Goal: Task Accomplishment & Management: Manage account settings

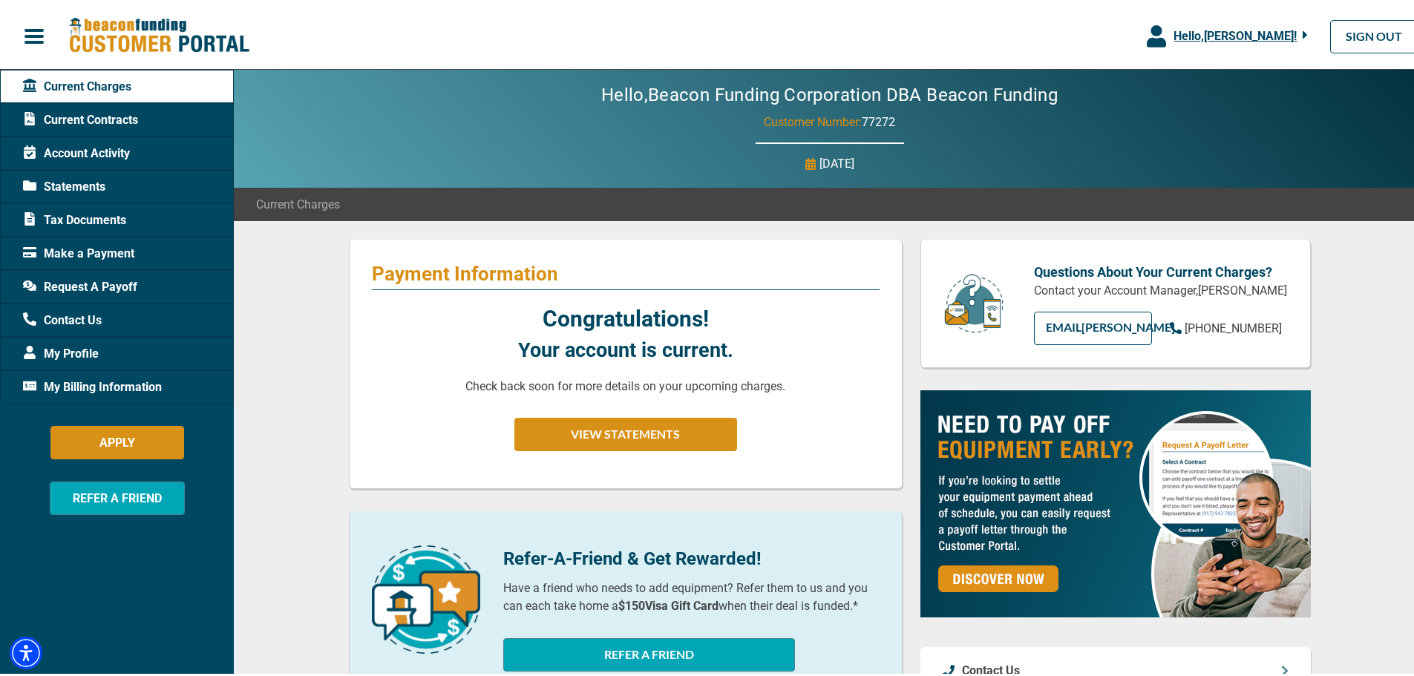
click at [1269, 33] on span "Hello, [PERSON_NAME] !" at bounding box center [1234, 33] width 123 height 14
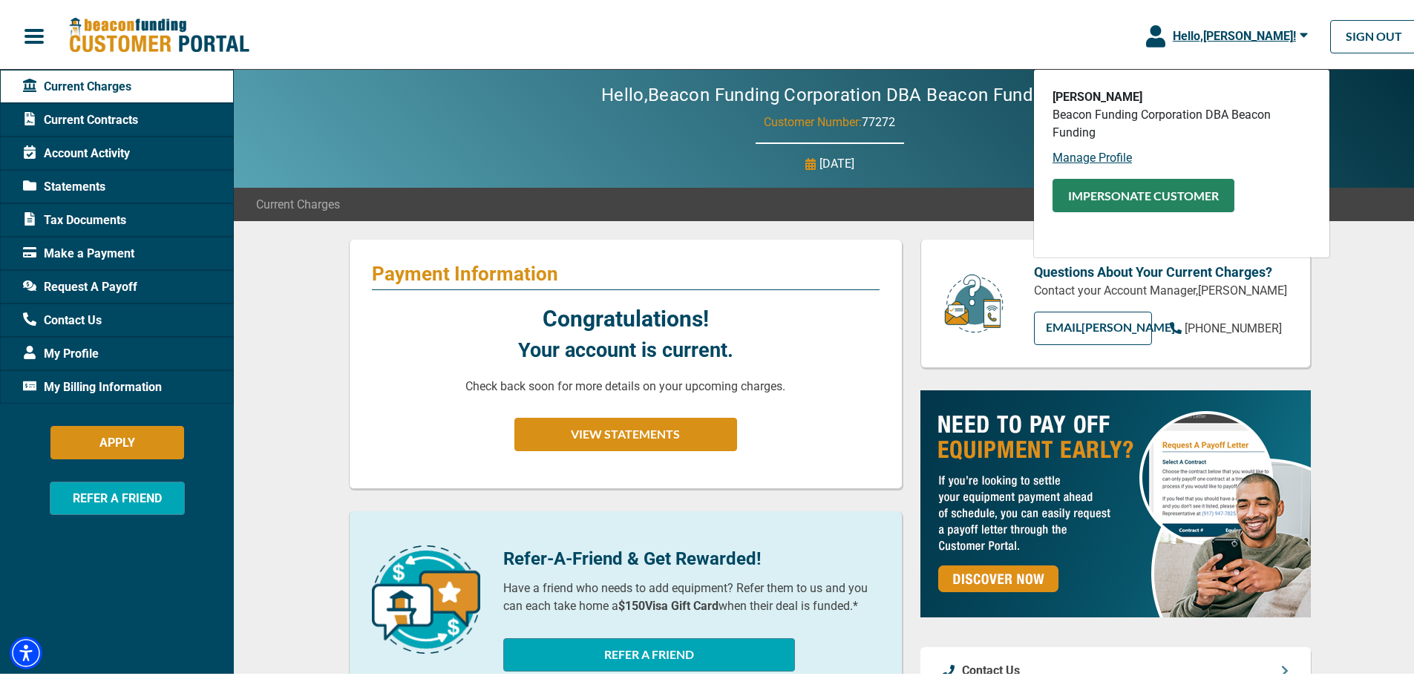
click at [1076, 192] on button "Impersonate Customer" at bounding box center [1143, 192] width 182 height 33
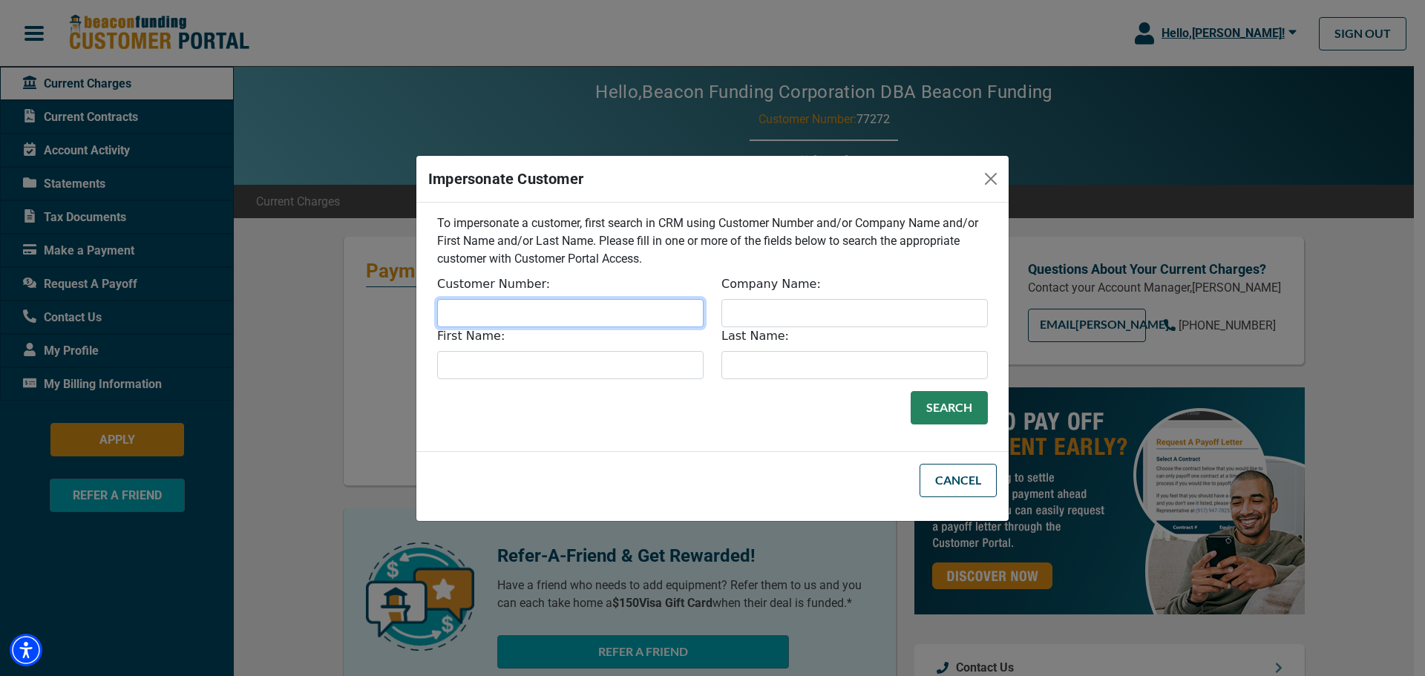
click at [592, 307] on input "Customer Number:" at bounding box center [570, 313] width 266 height 28
type input "33415"
click at [911, 391] on button "Search" at bounding box center [949, 407] width 77 height 33
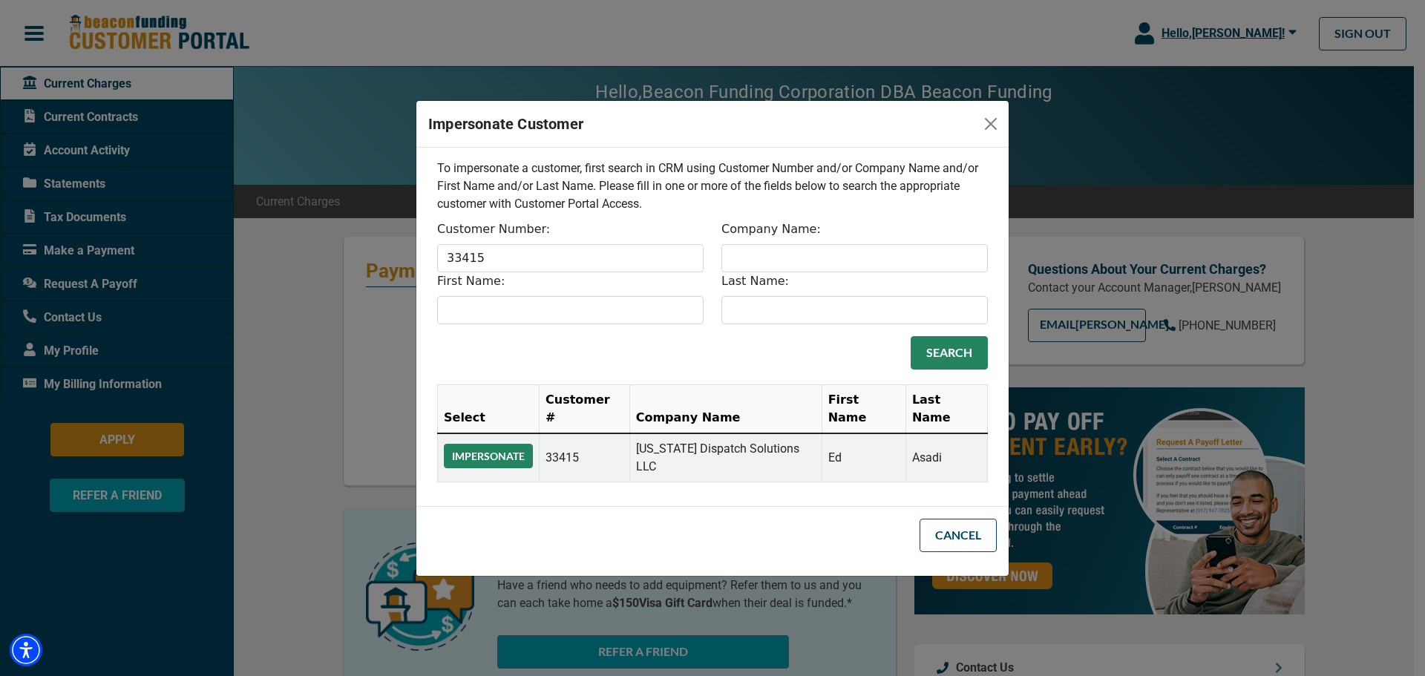
click at [481, 448] on button "Impersonate" at bounding box center [488, 456] width 89 height 24
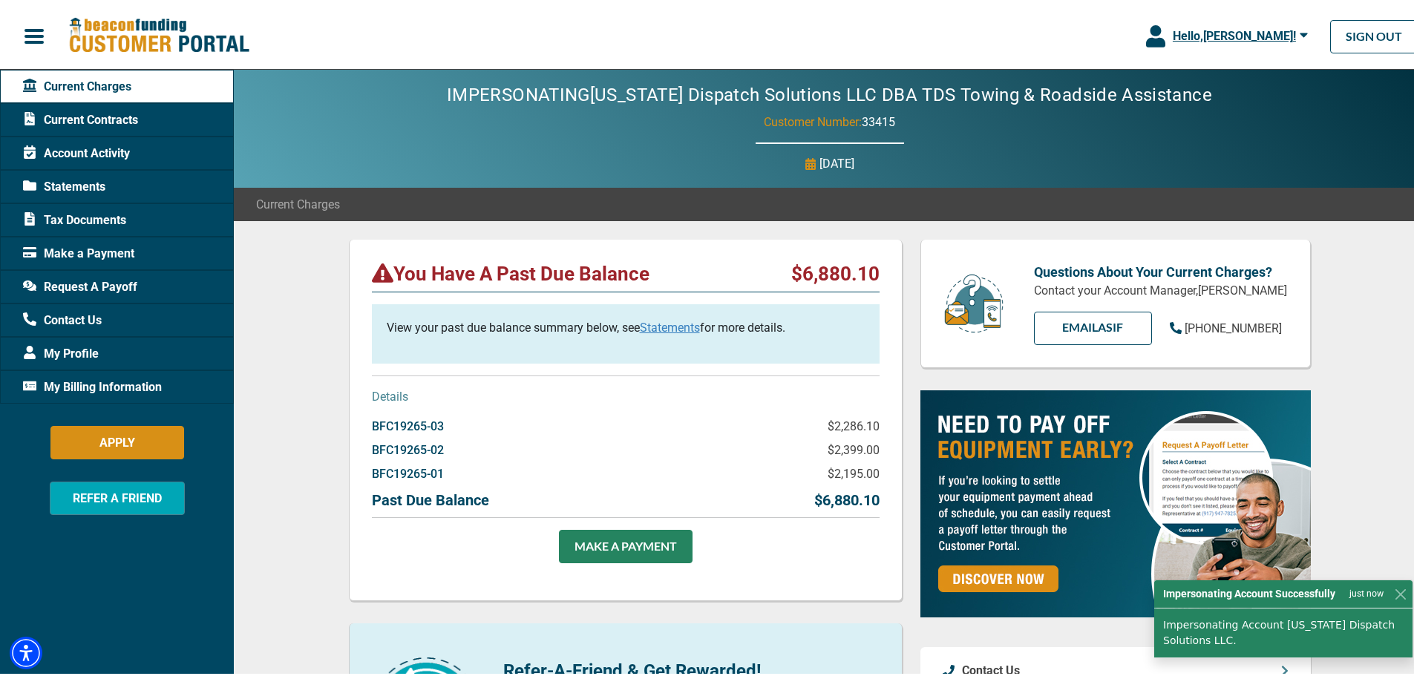
click at [91, 387] on span "My Billing Information" at bounding box center [92, 385] width 139 height 18
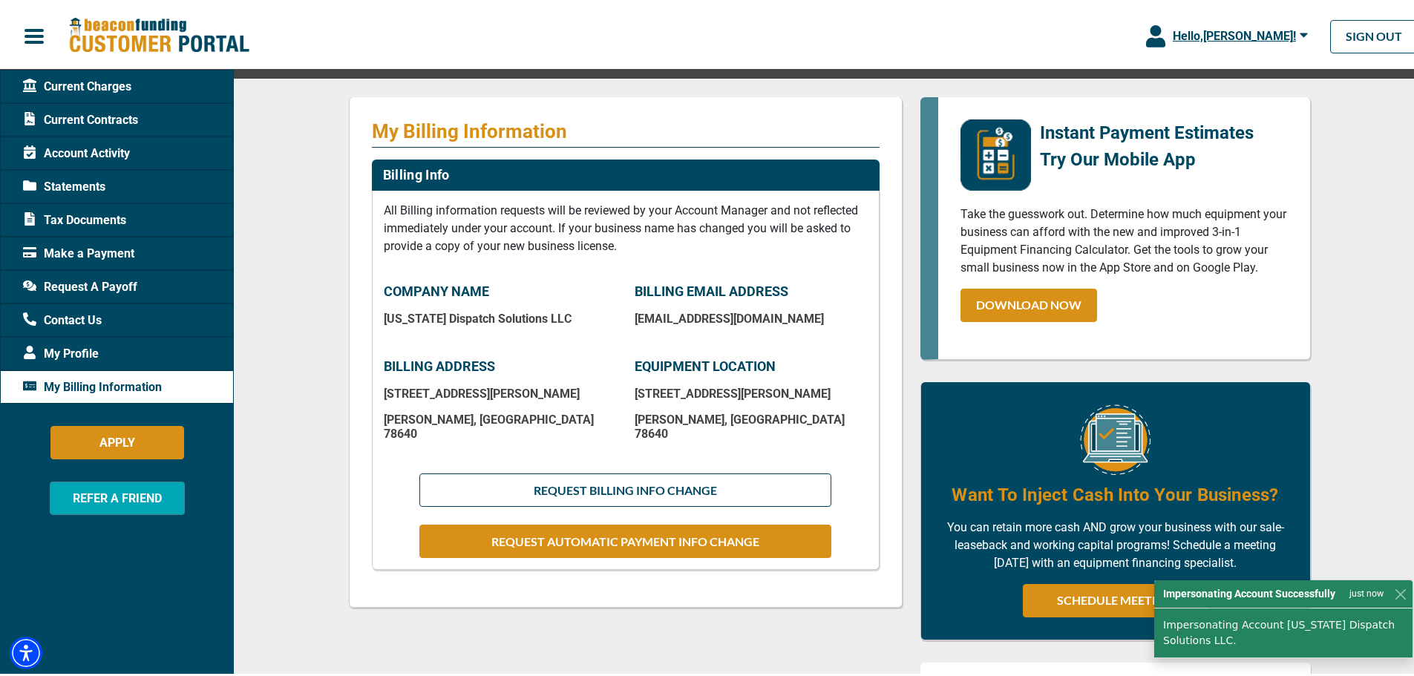
scroll to position [148, 0]
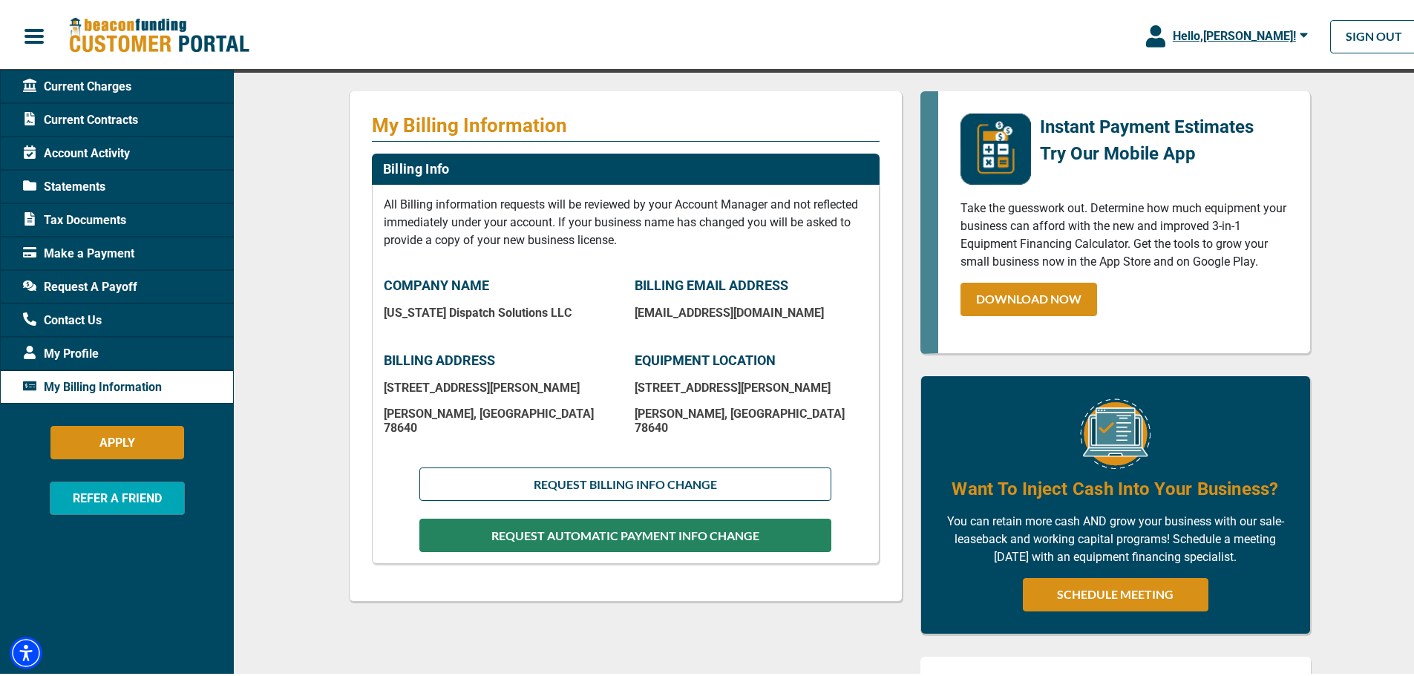
click at [538, 522] on button "REQUEST AUTOMATIC PAYMENT INFO CHANGE" at bounding box center [624, 532] width 411 height 33
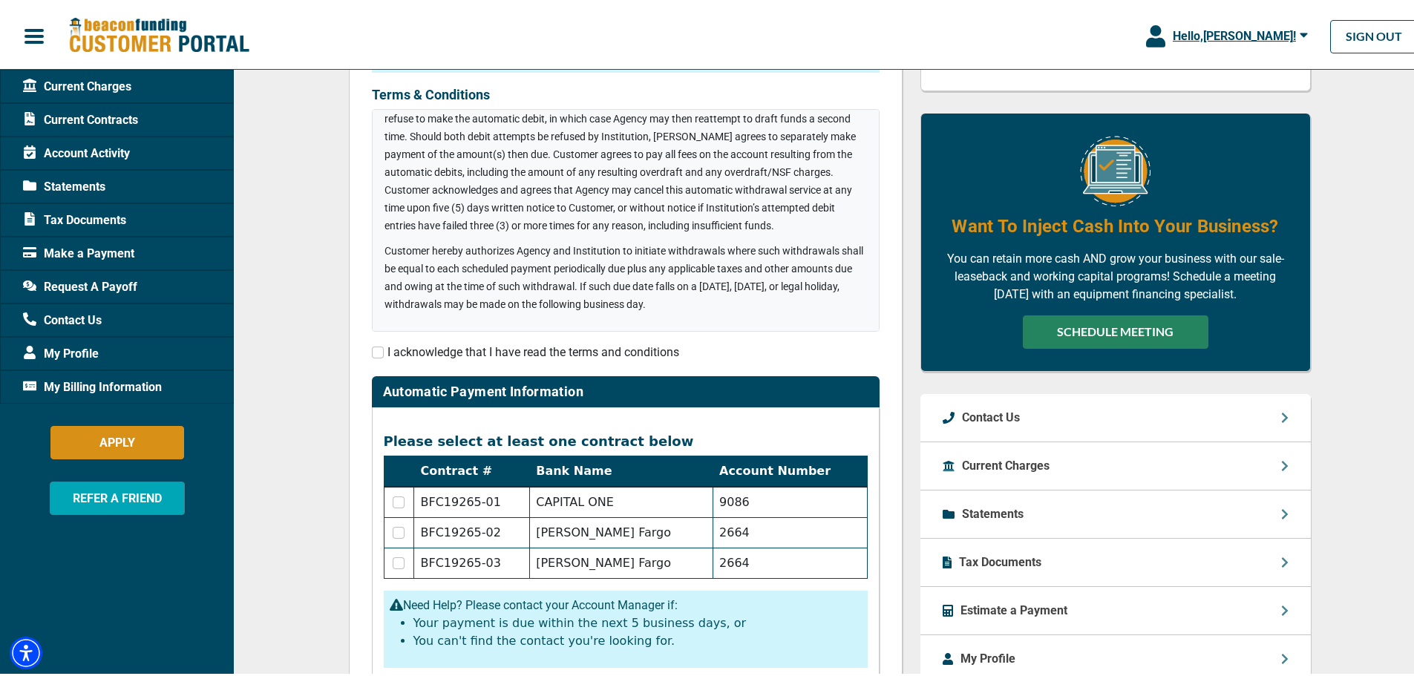
scroll to position [286, 0]
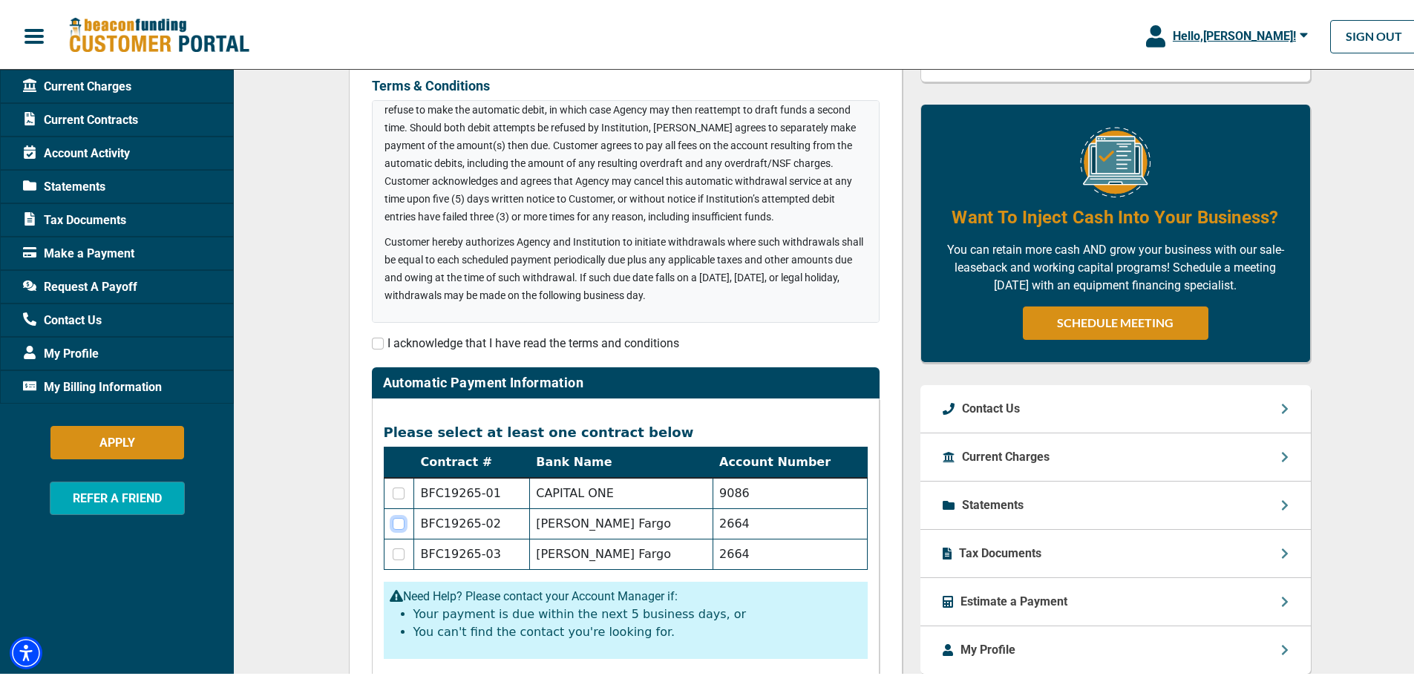
click at [398, 524] on input "checkbox" at bounding box center [399, 521] width 12 height 12
checkbox input "true"
click at [393, 554] on input "checkbox" at bounding box center [399, 551] width 12 height 12
checkbox input "true"
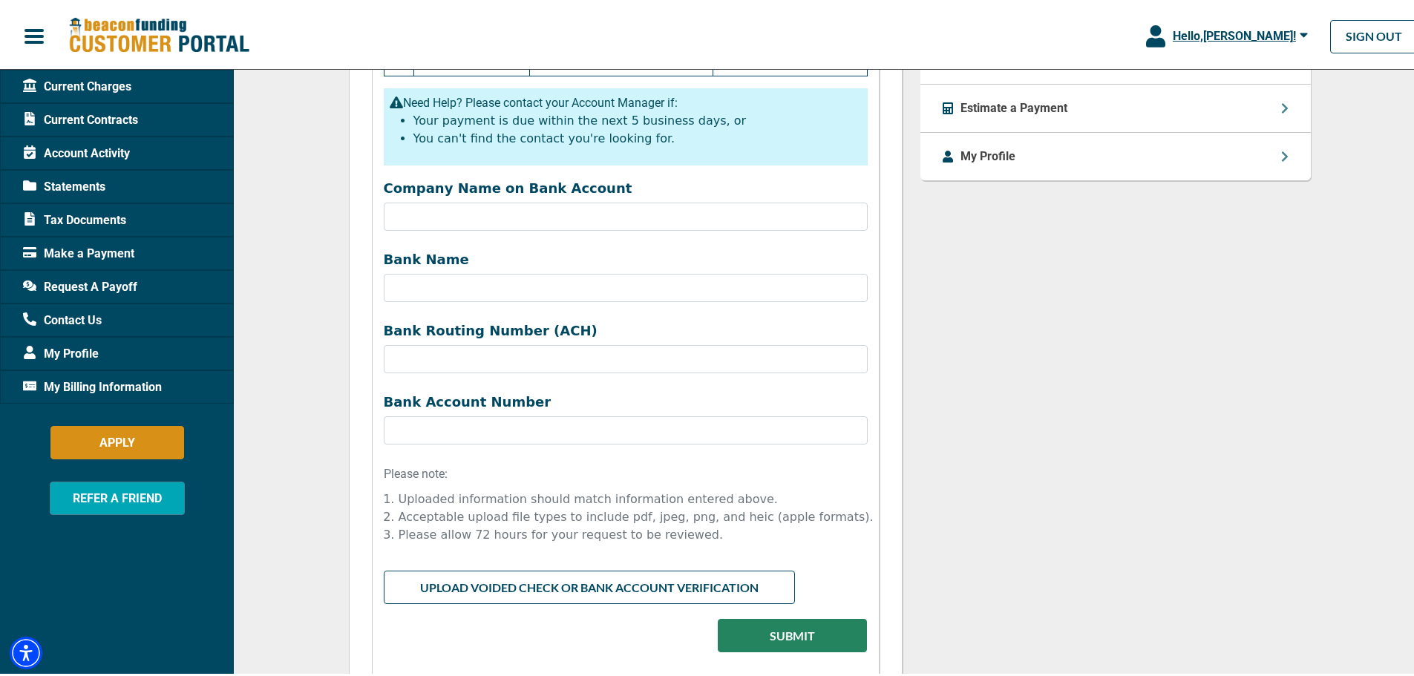
scroll to position [805, 0]
